Goal: Task Accomplishment & Management: Manage account settings

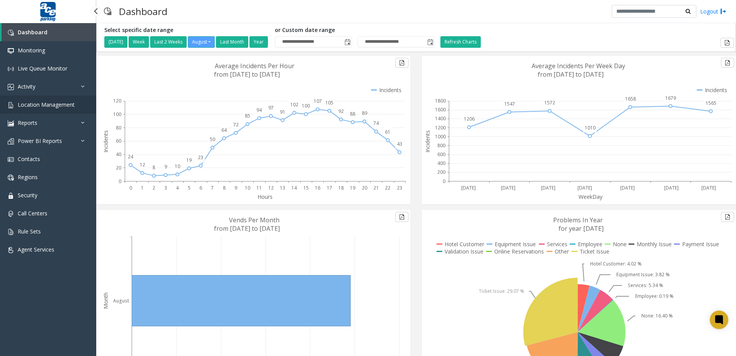
click at [55, 104] on span "Location Management" at bounding box center [46, 104] width 57 height 7
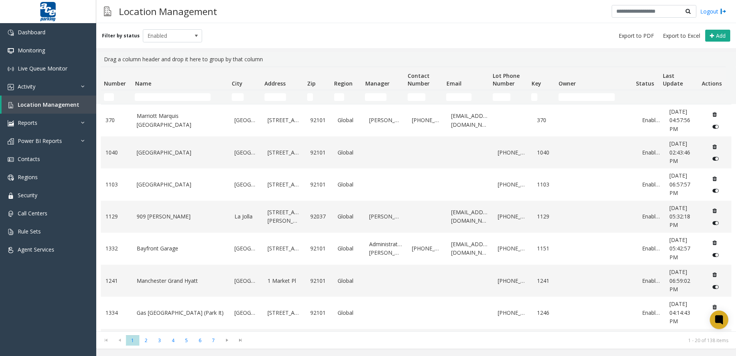
click at [157, 43] on div "Filter by status Enabled Add" at bounding box center [416, 35] width 640 height 25
click at [157, 40] on span "Enabled" at bounding box center [166, 36] width 47 height 12
click at [156, 49] on li "All" at bounding box center [169, 49] width 57 height 10
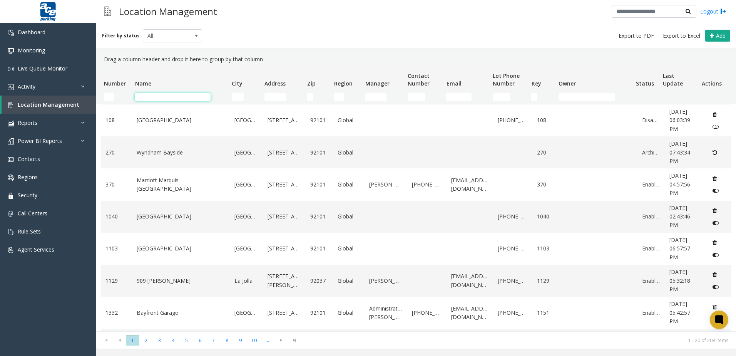
click at [167, 99] on input "Name Filter" at bounding box center [173, 97] width 76 height 8
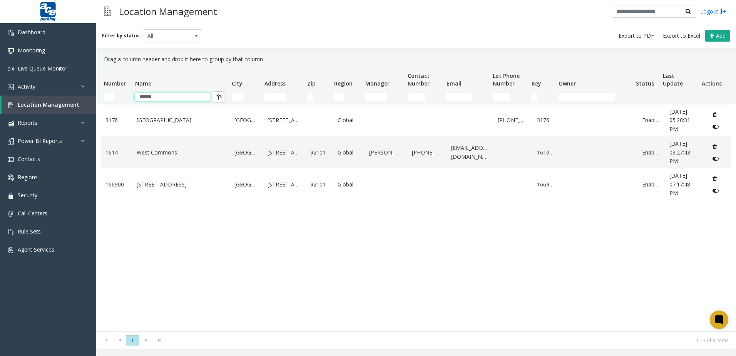
type input "******"
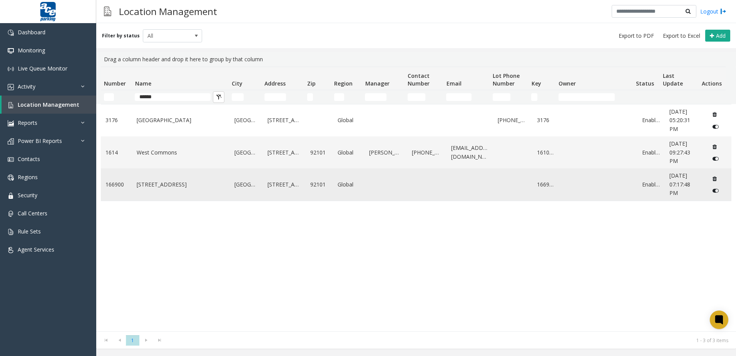
click at [186, 191] on td "[STREET_ADDRESS]" at bounding box center [181, 184] width 98 height 32
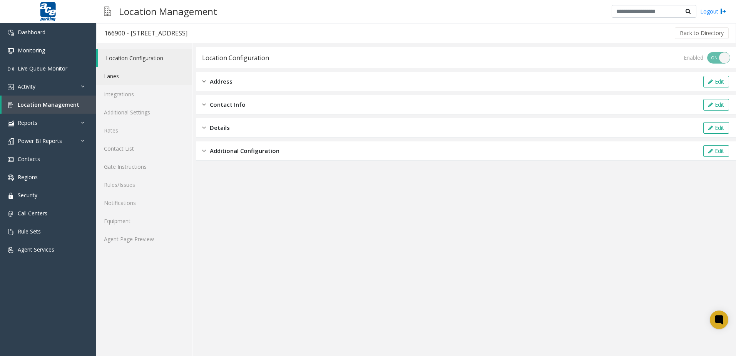
click at [122, 77] on link "Lanes" at bounding box center [144, 76] width 96 height 18
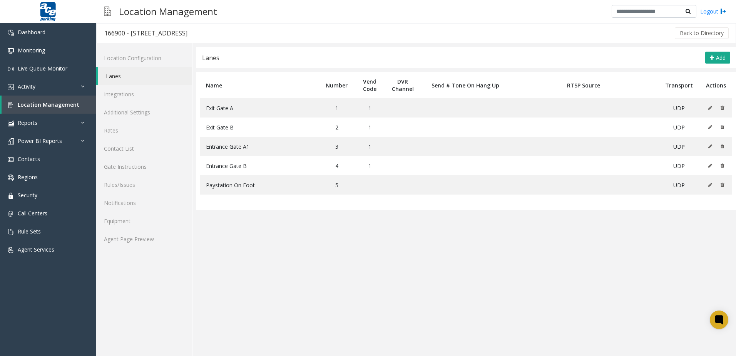
drag, startPoint x: 184, startPoint y: 31, endPoint x: 130, endPoint y: 34, distance: 54.4
click at [130, 34] on h3 "166900 - [STREET_ADDRESS]" at bounding box center [146, 33] width 99 height 18
copy div "[STREET_ADDRESS]"
drag, startPoint x: 236, startPoint y: 107, endPoint x: 199, endPoint y: 108, distance: 37.4
click at [198, 108] on table "Name Number Vend Code DVR Channel Send # Tone On Hang Up RTSP Source Transport …" at bounding box center [466, 141] width 540 height 138
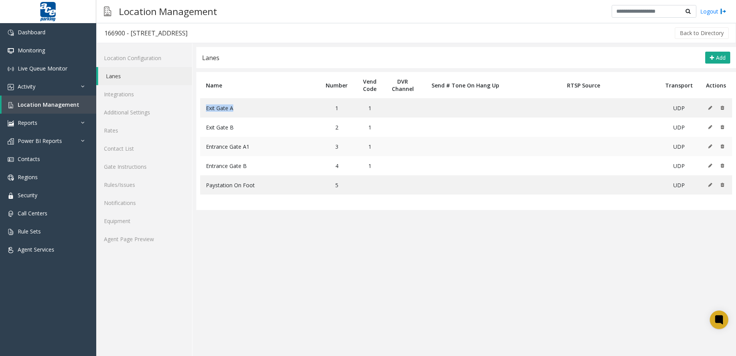
copy span "Exit Gate A"
click at [215, 126] on span "Exit Gate B" at bounding box center [220, 127] width 28 height 7
click at [211, 127] on span "Exit Gate B" at bounding box center [220, 127] width 28 height 7
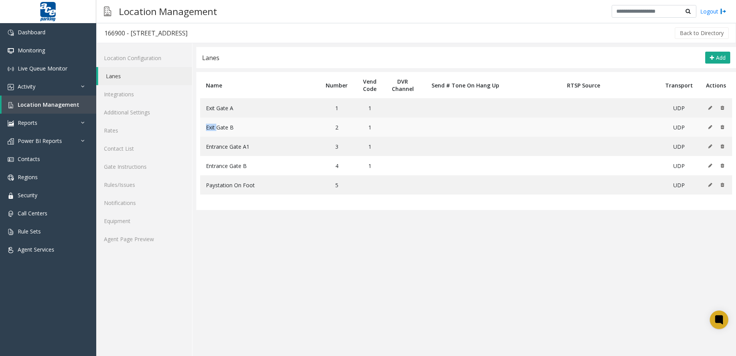
click at [212, 127] on span "Exit Gate B" at bounding box center [220, 127] width 28 height 7
drag, startPoint x: 235, startPoint y: 148, endPoint x: 202, endPoint y: 150, distance: 32.4
click at [203, 150] on td "Entrance Gate A1" at bounding box center [259, 146] width 118 height 19
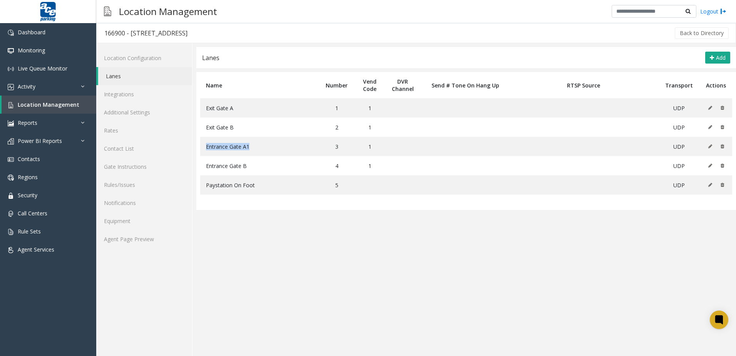
copy span "Entrance Gate A1"
drag, startPoint x: 244, startPoint y: 168, endPoint x: 211, endPoint y: 169, distance: 33.5
click at [205, 167] on td "Entrance Gate B" at bounding box center [259, 165] width 118 height 19
copy span "Entrance Gate B"
drag, startPoint x: 263, startPoint y: 188, endPoint x: 206, endPoint y: 188, distance: 56.6
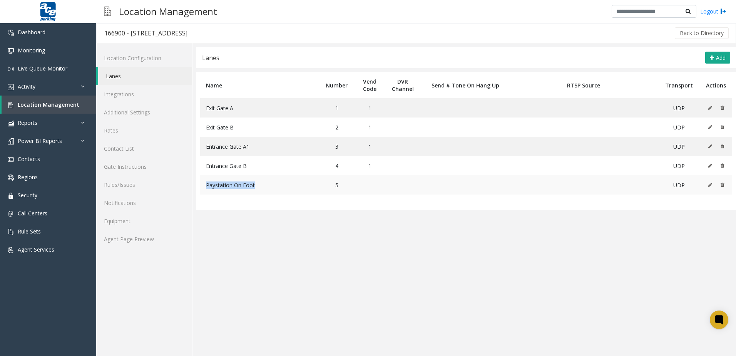
click at [206, 188] on td "Paystation On Foot" at bounding box center [259, 184] width 118 height 19
copy span "Paystation On Foot"
click at [113, 34] on div "166900 - [STREET_ADDRESS]" at bounding box center [145, 33] width 83 height 10
copy div "166900"
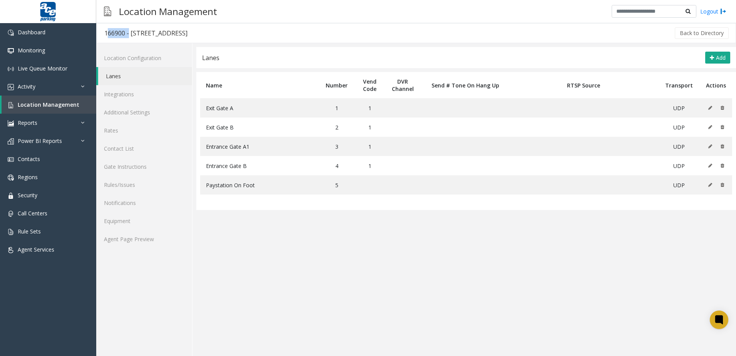
drag, startPoint x: 183, startPoint y: 34, endPoint x: 132, endPoint y: 35, distance: 51.3
click at [132, 35] on h3 "166900 - [STREET_ADDRESS]" at bounding box center [146, 33] width 99 height 18
copy div "[STREET_ADDRESS]"
click at [158, 36] on div "166900 - [STREET_ADDRESS]" at bounding box center [145, 33] width 83 height 10
drag, startPoint x: 163, startPoint y: 33, endPoint x: 130, endPoint y: 34, distance: 33.1
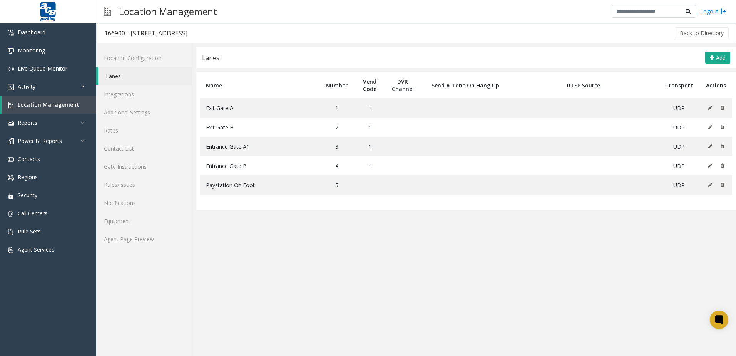
click at [130, 34] on h3 "166900 - [STREET_ADDRESS]" at bounding box center [146, 33] width 99 height 18
copy div "[STREET_ADDRESS]"
click at [126, 60] on link "Location Configuration" at bounding box center [144, 58] width 96 height 18
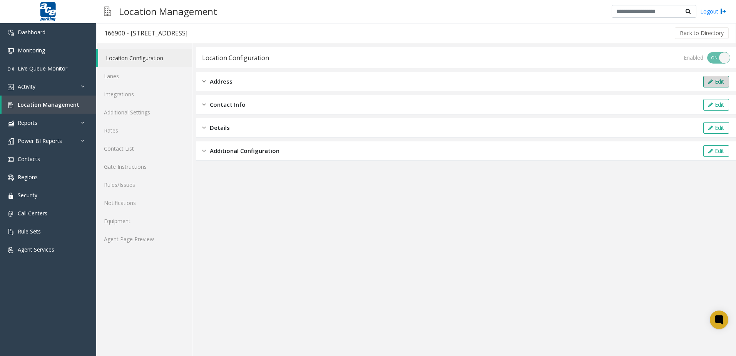
click at [717, 82] on button "Edit" at bounding box center [717, 82] width 26 height 12
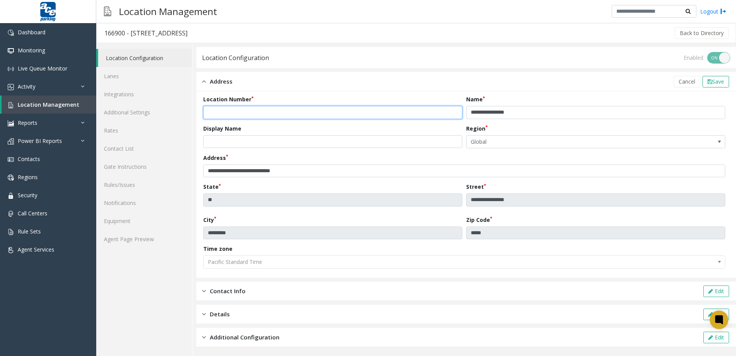
click at [275, 114] on input "******" at bounding box center [332, 112] width 259 height 13
type input "****"
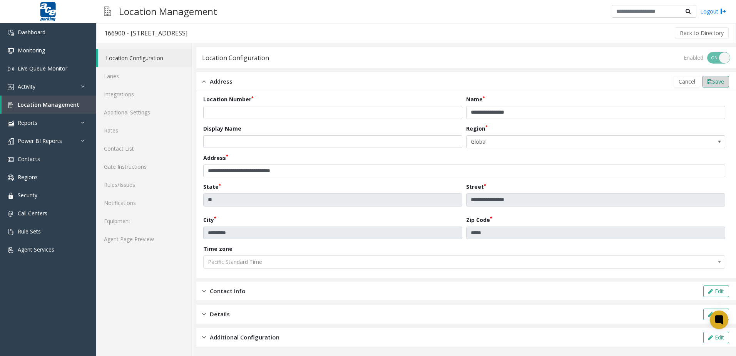
click at [712, 80] on span "Save" at bounding box center [718, 81] width 12 height 7
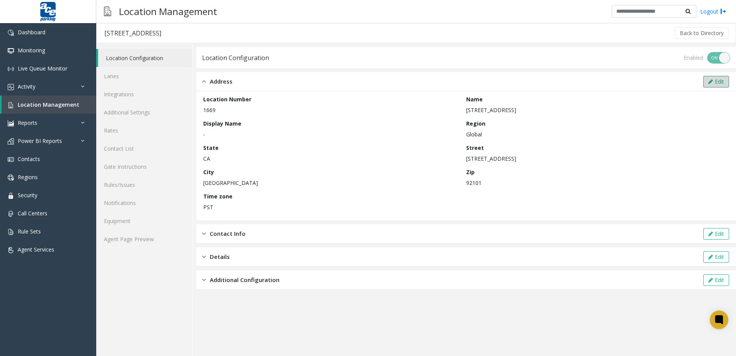
click at [710, 79] on icon at bounding box center [711, 81] width 5 height 5
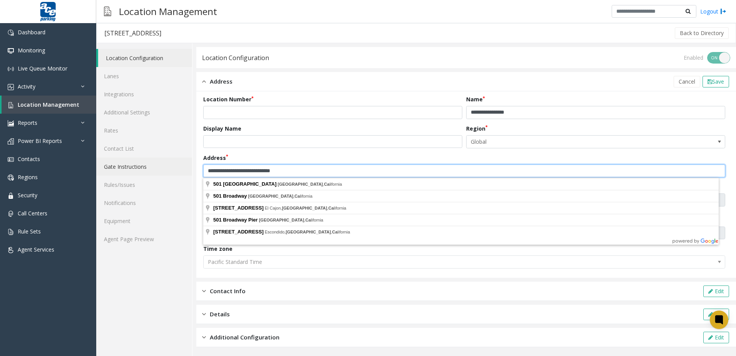
drag, startPoint x: 256, startPoint y: 172, endPoint x: 168, endPoint y: 172, distance: 89.0
click at [168, 172] on div "**********" at bounding box center [416, 199] width 640 height 313
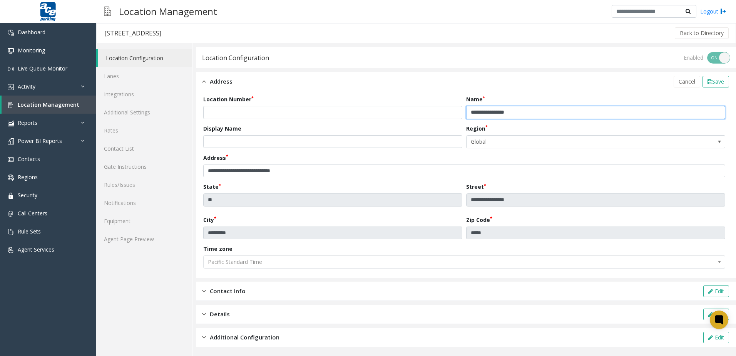
drag, startPoint x: 524, startPoint y: 114, endPoint x: 382, endPoint y: 111, distance: 141.3
click at [382, 111] on form "**********" at bounding box center [466, 184] width 526 height 179
paste input "text"
type input "**********"
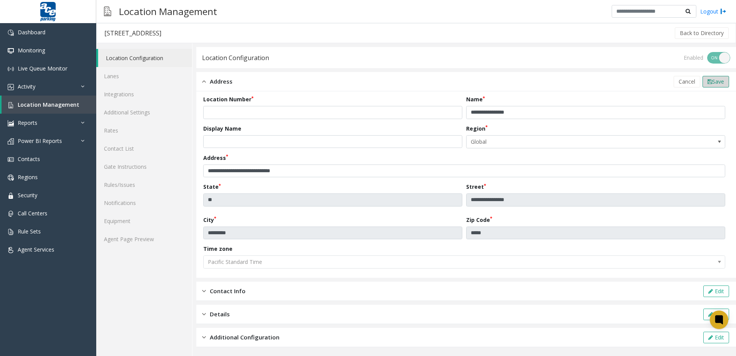
click at [718, 80] on span "Save" at bounding box center [718, 81] width 12 height 7
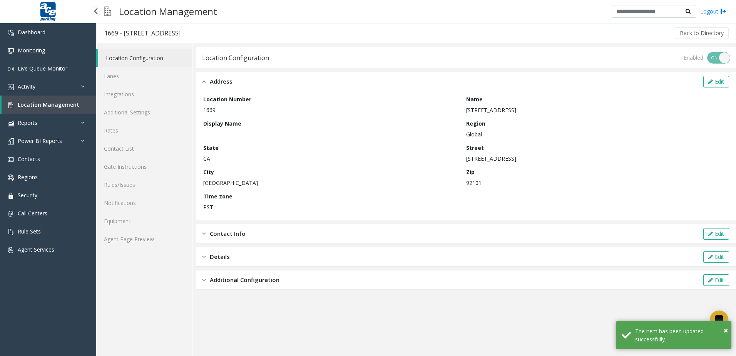
click at [54, 106] on span "Location Management" at bounding box center [49, 104] width 62 height 7
